Goal: Information Seeking & Learning: Understand process/instructions

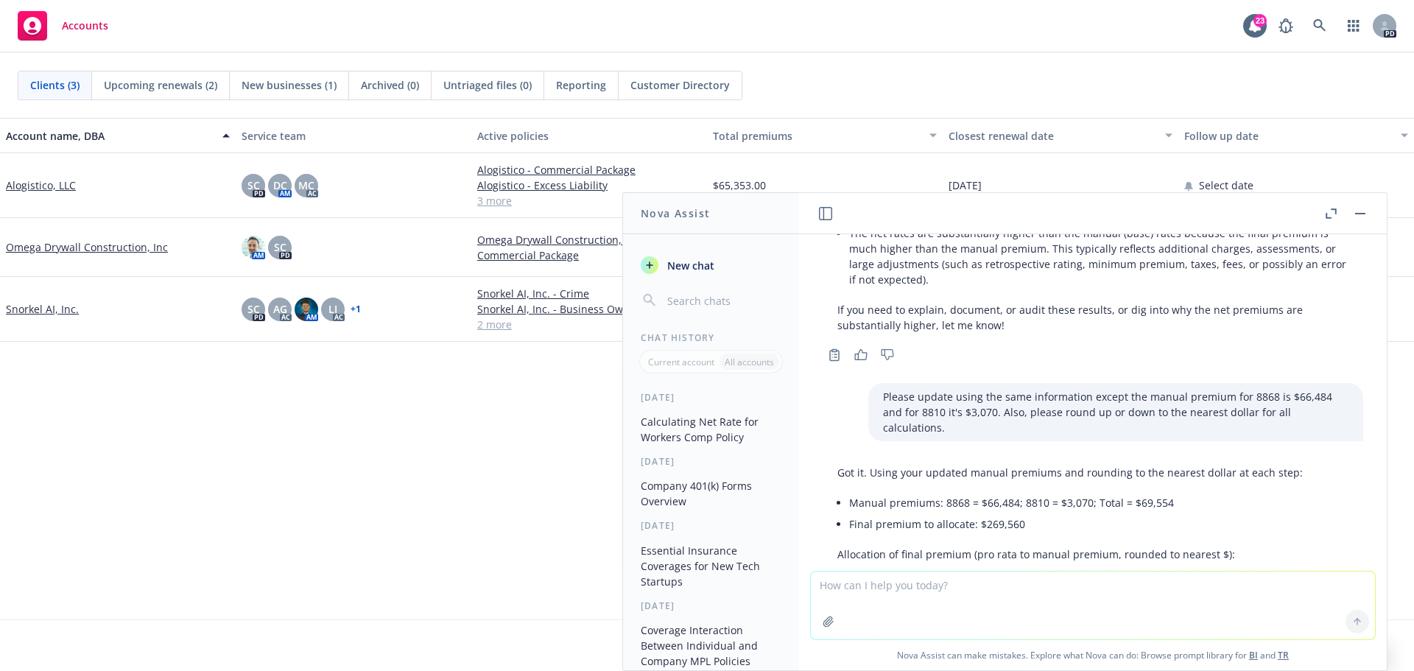
scroll to position [2241, 0]
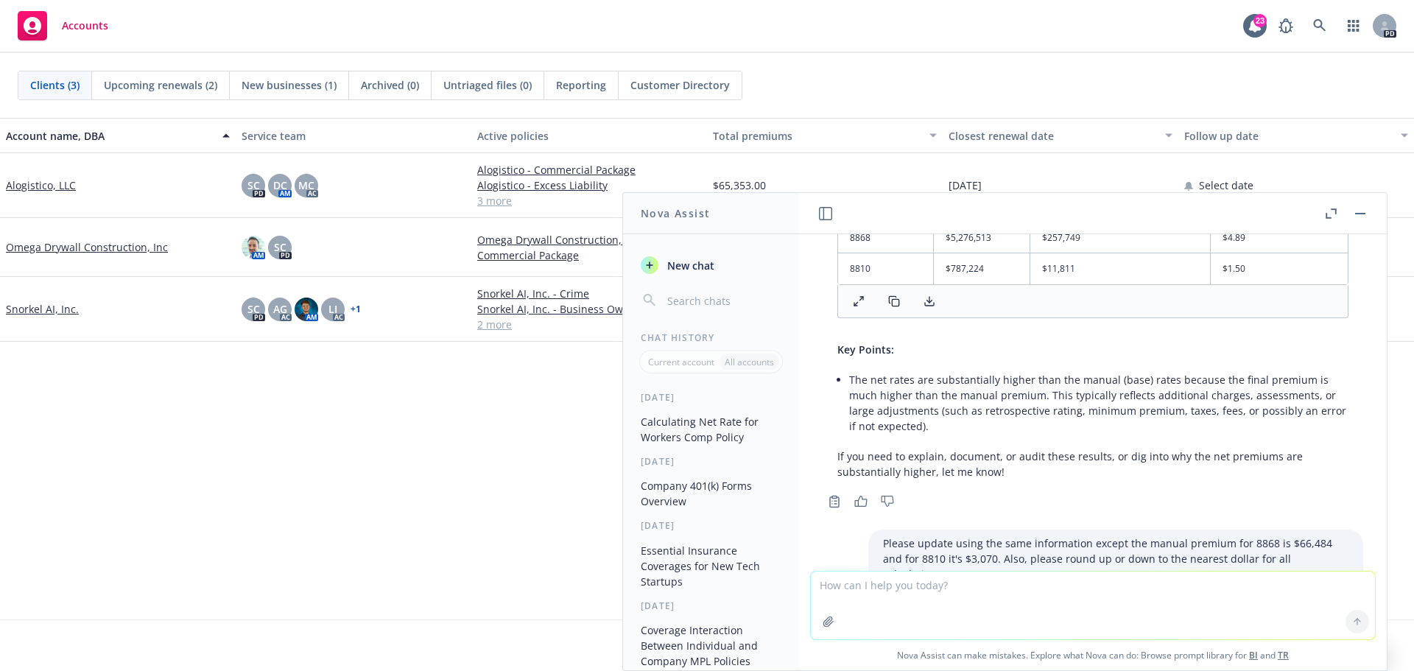
click at [1324, 212] on button "button" at bounding box center [1331, 214] width 18 height 18
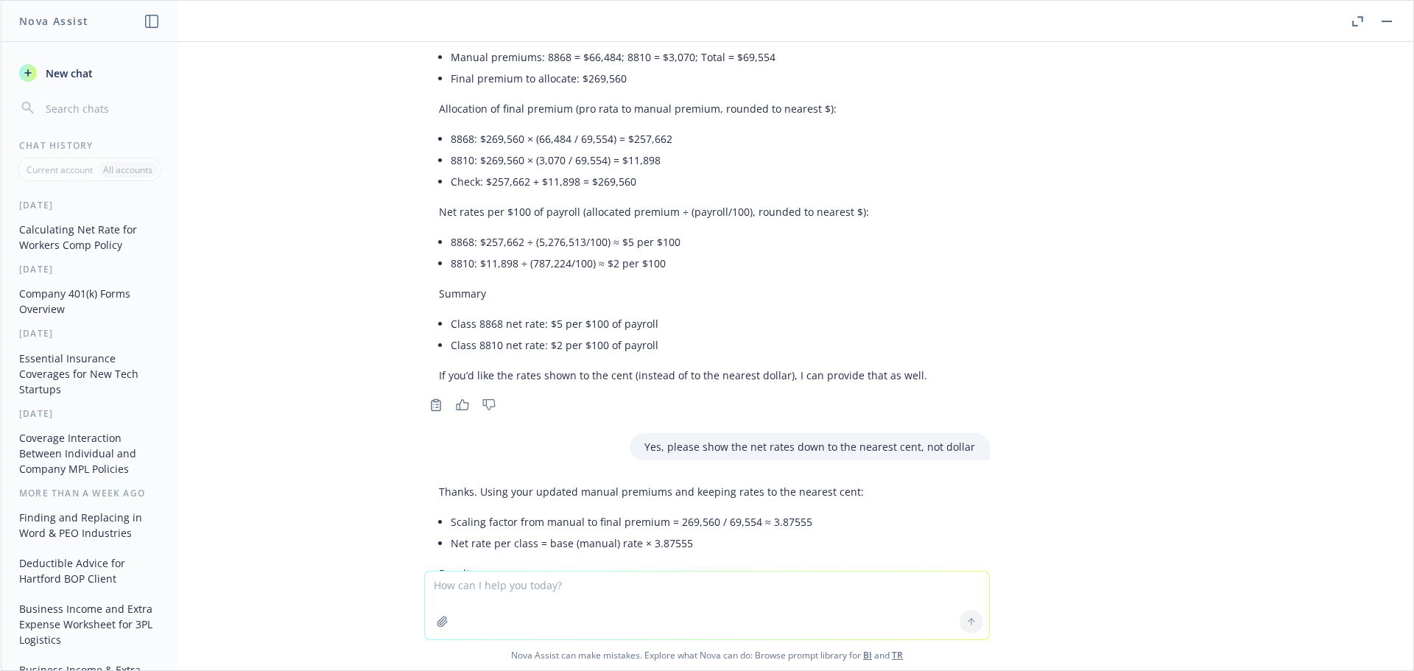
scroll to position [2651, 0]
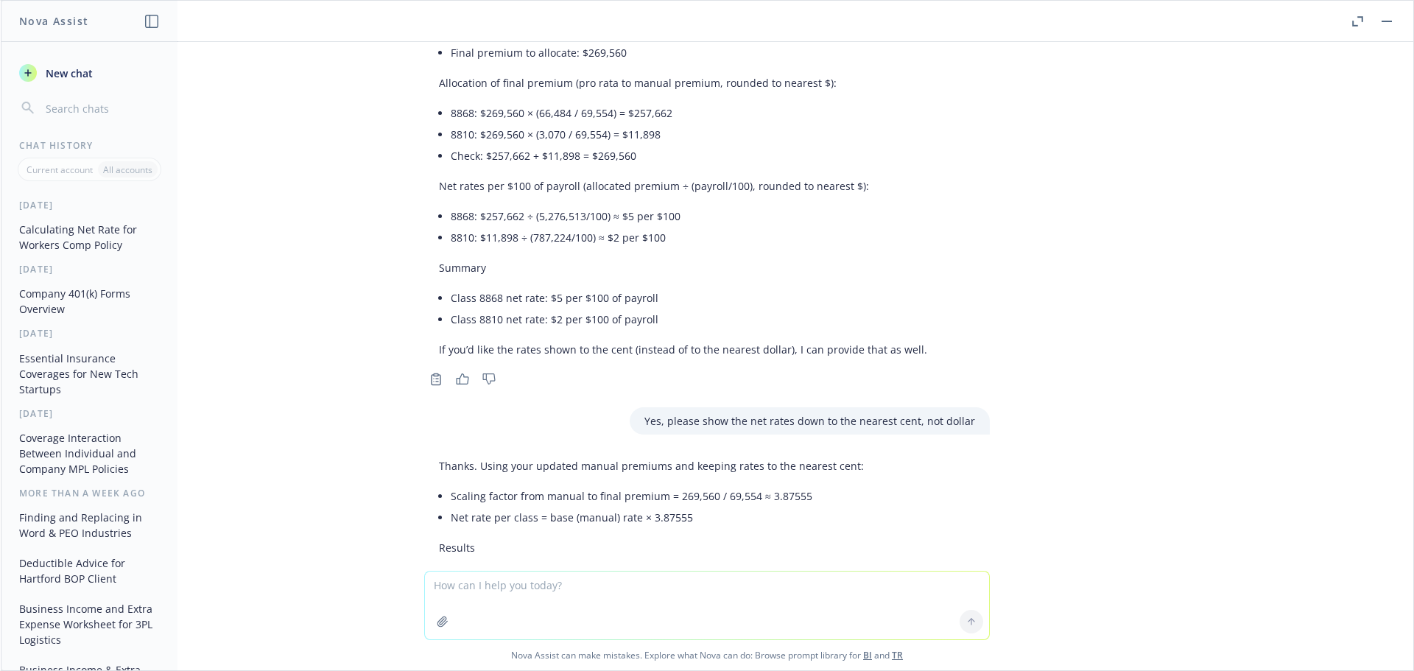
click at [763, 413] on p "Yes, please show the net rates down to the nearest cent, not dollar" at bounding box center [809, 420] width 331 height 15
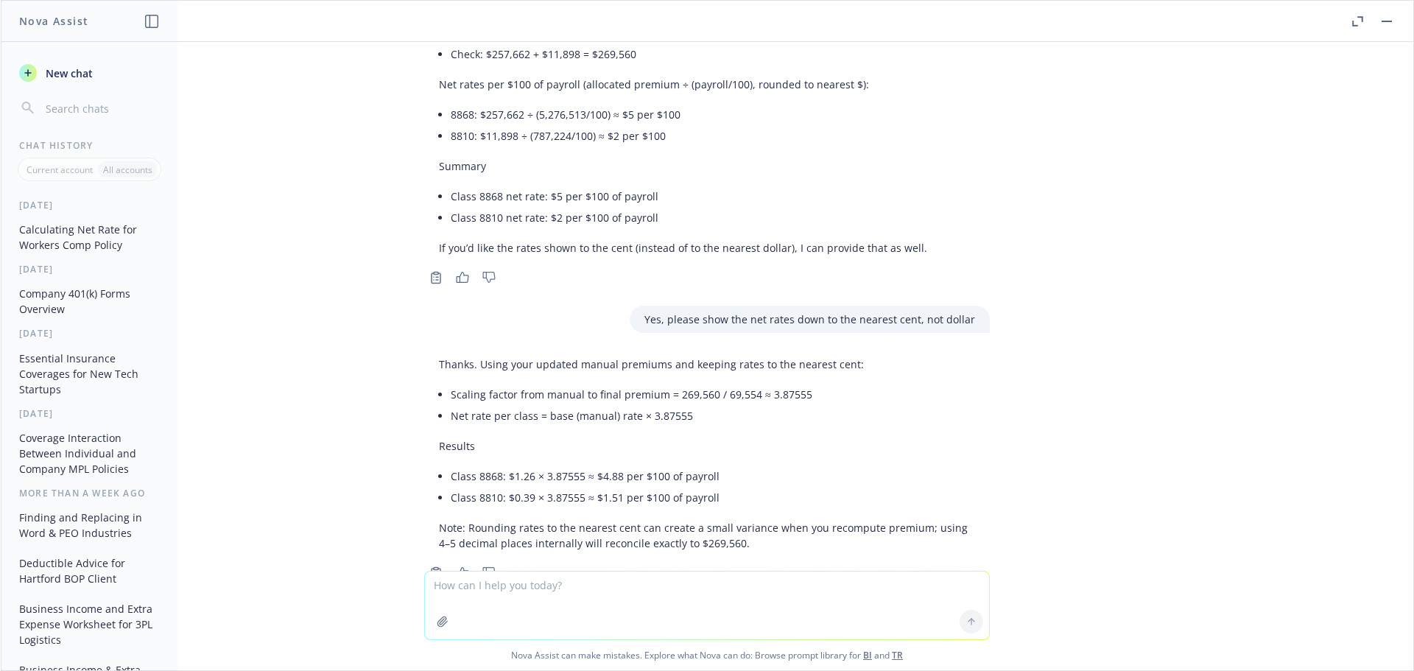
scroll to position [2754, 0]
click at [429, 565] on icon "Copy to clipboard" at bounding box center [435, 571] width 13 height 13
click at [722, 518] on p "Note: Rounding rates to the nearest cent can create a small variance when you r…" at bounding box center [707, 533] width 536 height 31
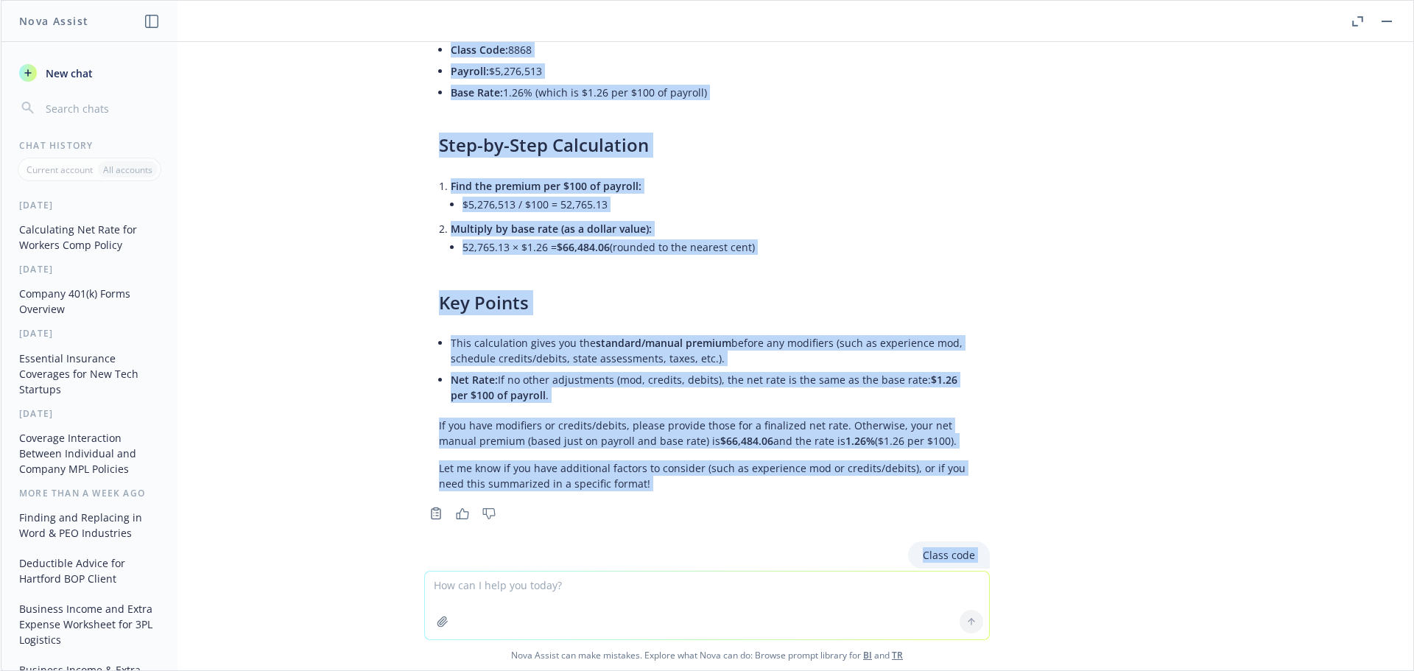
scroll to position [0, 0]
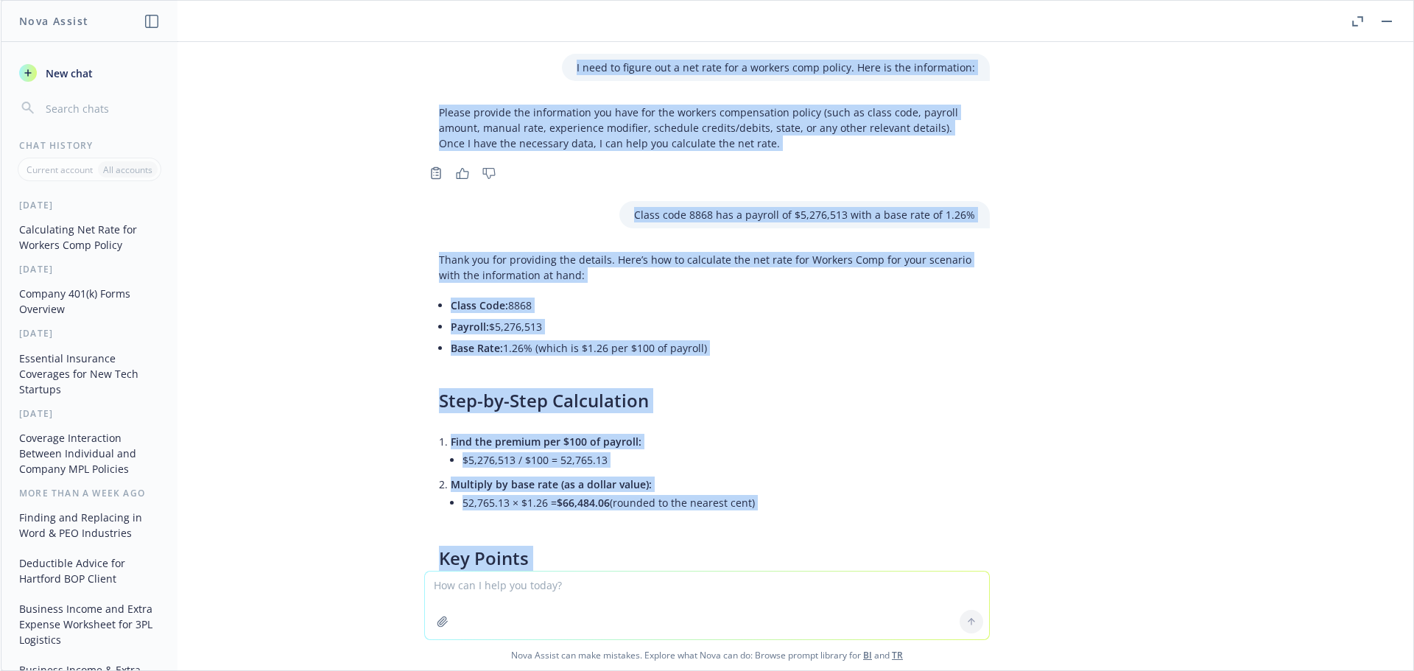
drag, startPoint x: 719, startPoint y: 496, endPoint x: 462, endPoint y: 68, distance: 498.7
click at [462, 68] on div "I need to figure out a net rate for a workers comp policy. Here is the informat…" at bounding box center [707, 306] width 1412 height 529
copy div "L ipsu do sitame con a eli sedd eiu t incidid utla etdolo. Magn al eni adminimv…"
click at [638, 389] on h3 "Step-by-Step Calculation" at bounding box center [707, 400] width 536 height 25
